Goal: Navigation & Orientation: Find specific page/section

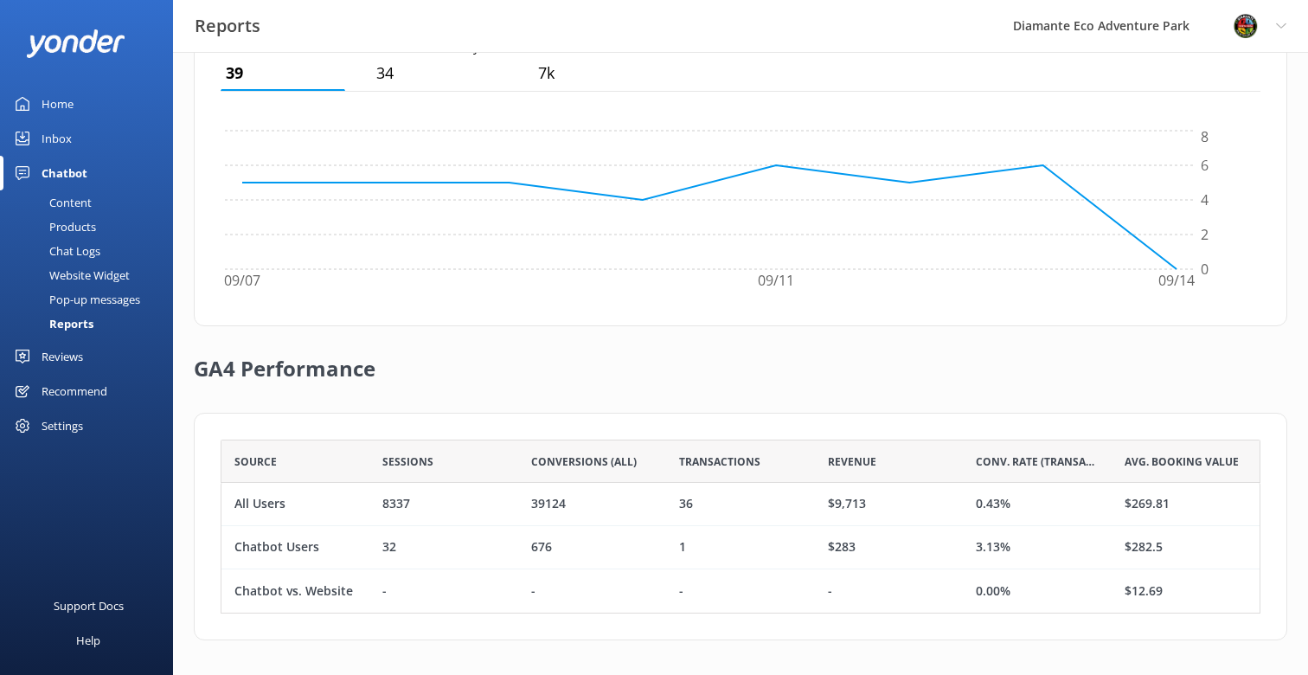
scroll to position [174, 1040]
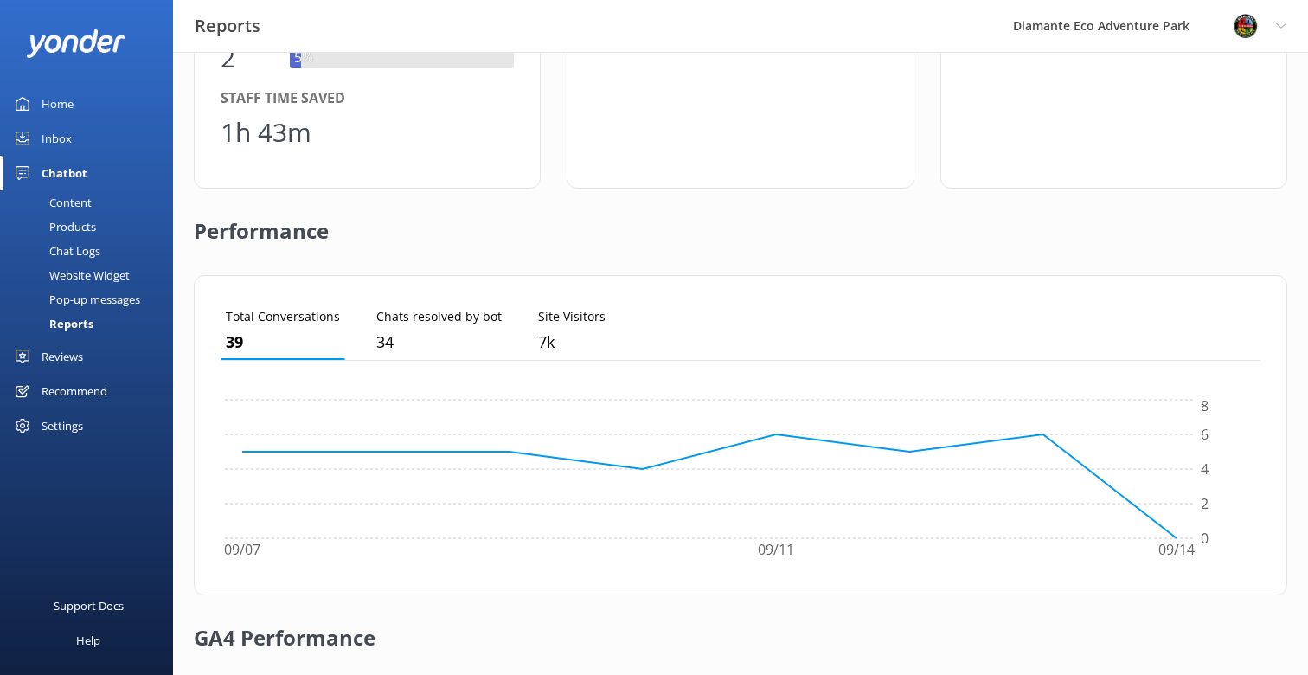
scroll to position [531, 0]
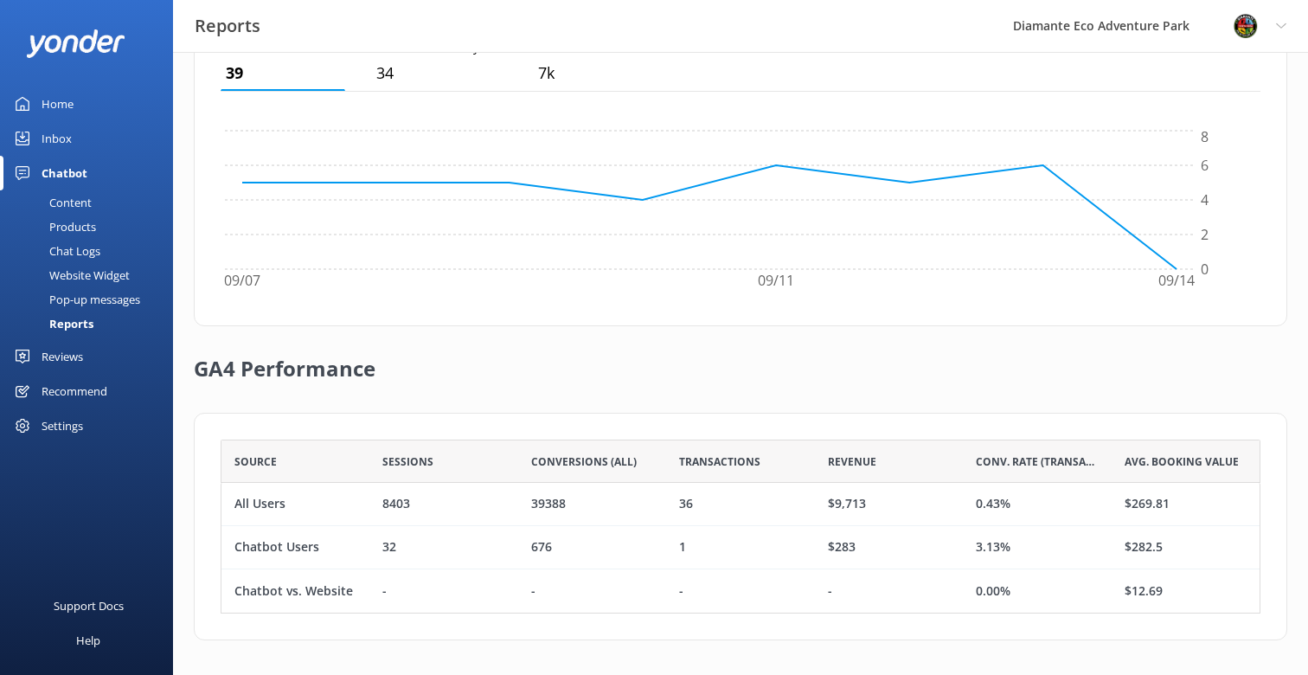
click at [56, 138] on div "Inbox" at bounding box center [57, 138] width 30 height 35
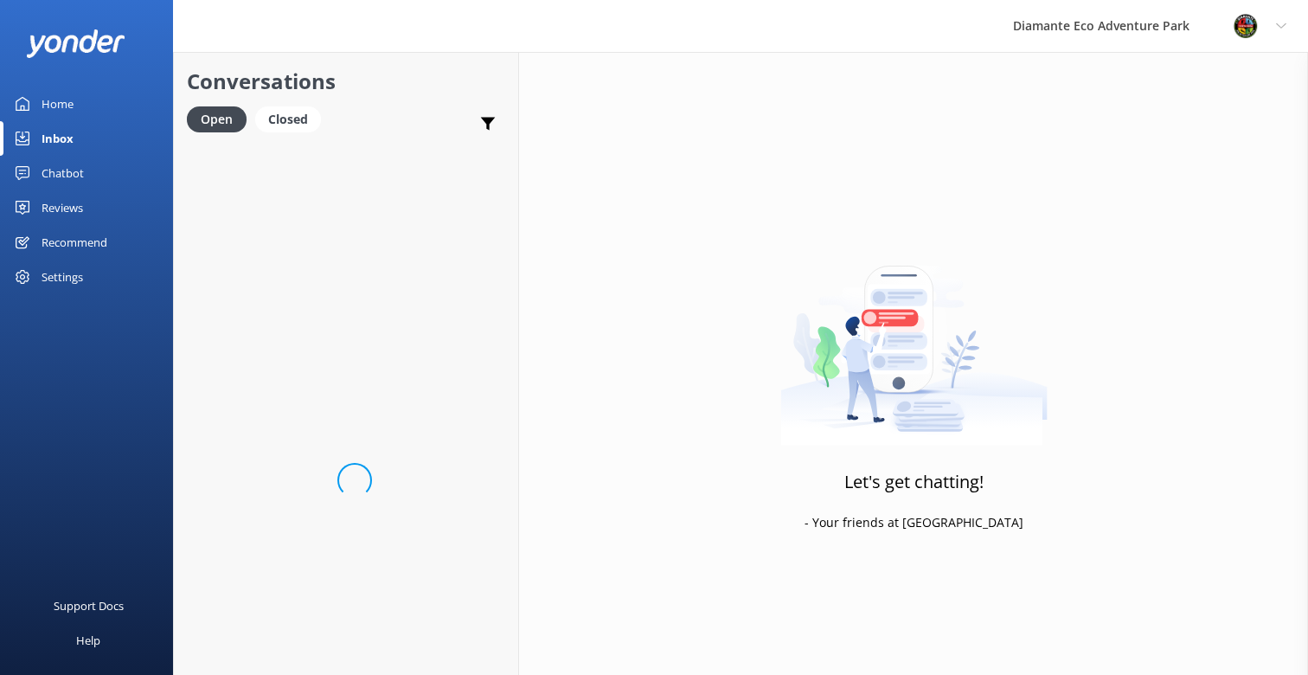
click at [67, 104] on div "Home" at bounding box center [58, 104] width 32 height 35
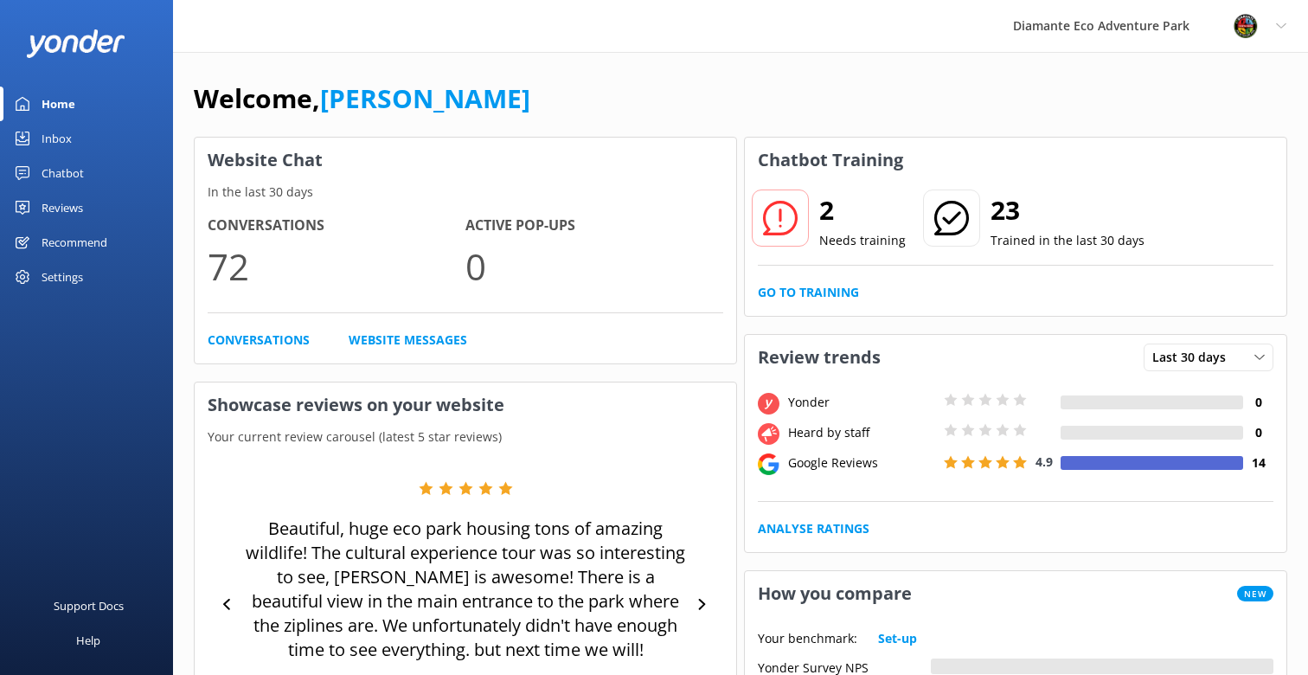
click at [62, 209] on div "Reviews" at bounding box center [63, 207] width 42 height 35
